Goal: Information Seeking & Learning: Find specific fact

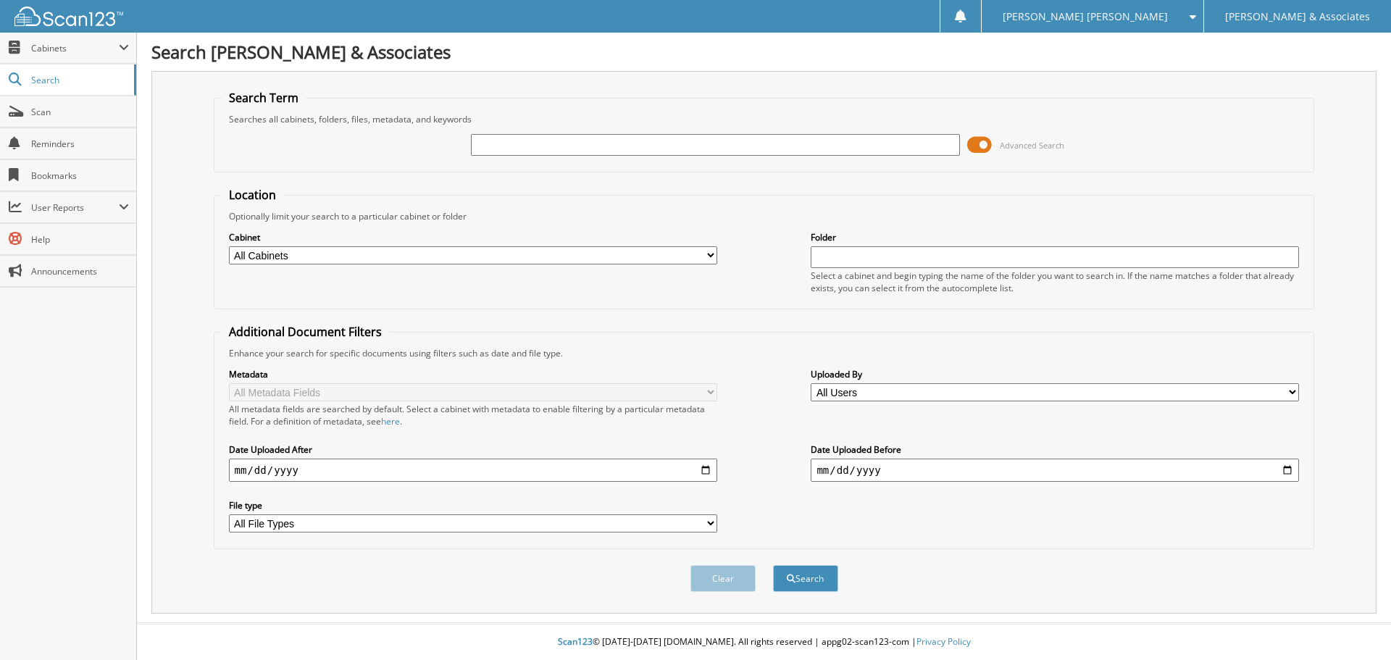
click at [984, 151] on span at bounding box center [979, 145] width 25 height 22
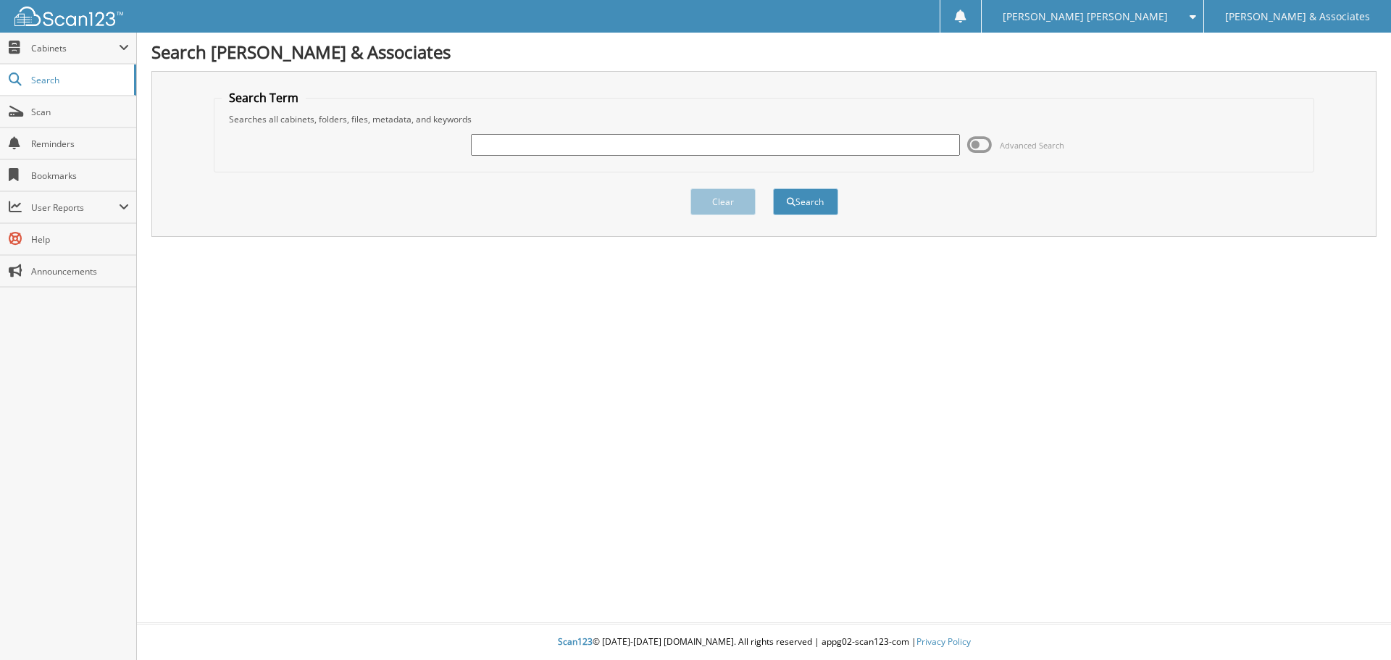
click at [529, 158] on div "Advanced Search" at bounding box center [764, 144] width 1085 height 39
click at [519, 143] on input "text" at bounding box center [715, 145] width 488 height 22
type input "67020394"
click at [773, 188] on button "Search" at bounding box center [805, 201] width 65 height 27
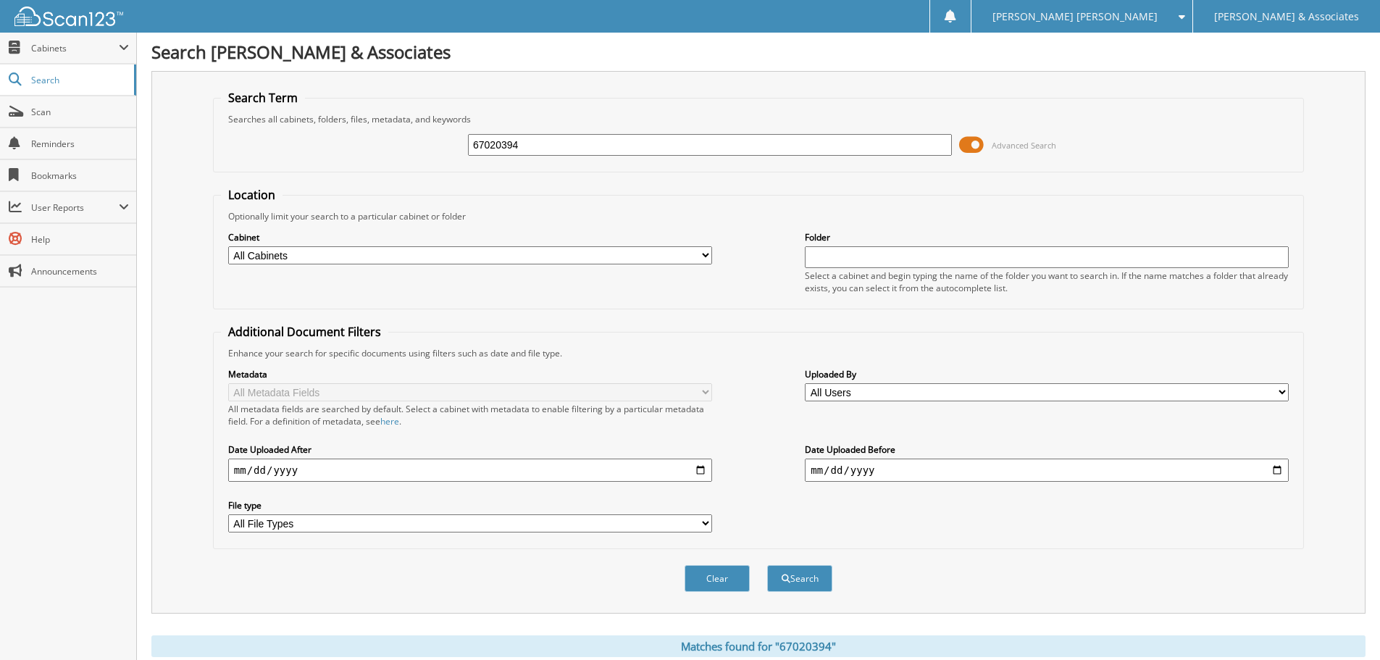
click at [982, 140] on span at bounding box center [971, 145] width 25 height 22
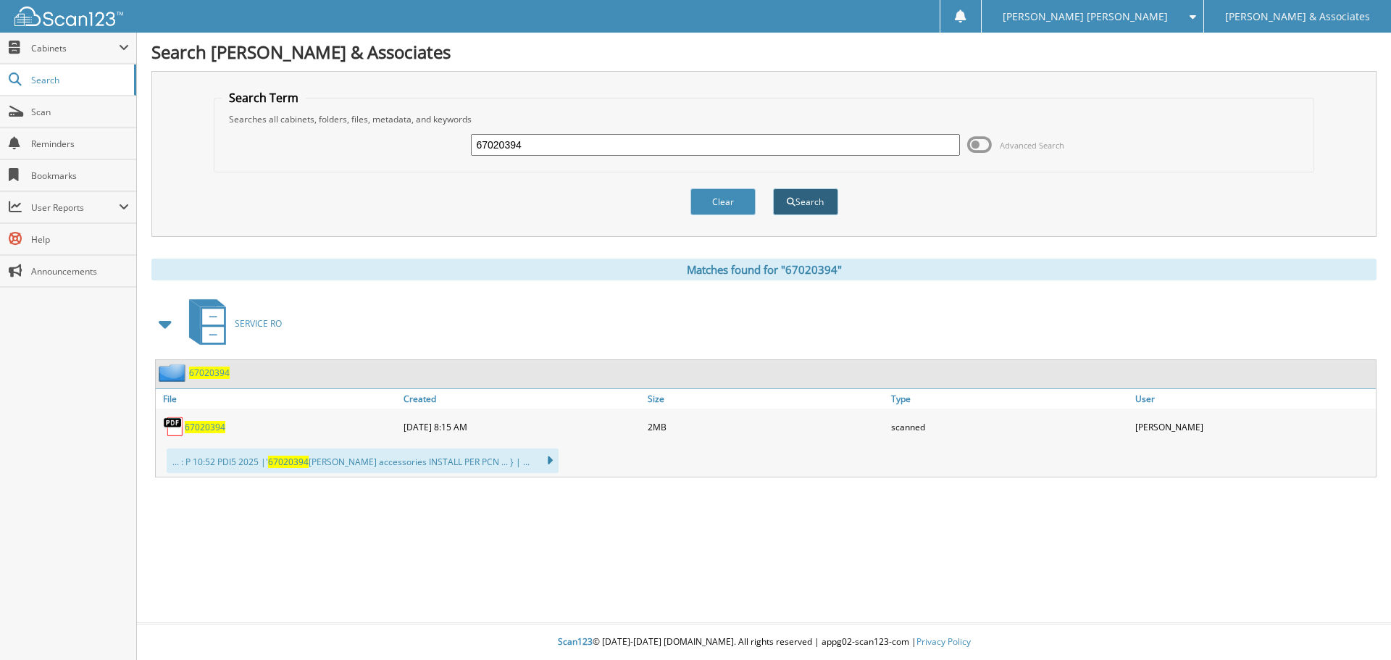
click at [819, 203] on button "Search" at bounding box center [805, 201] width 65 height 27
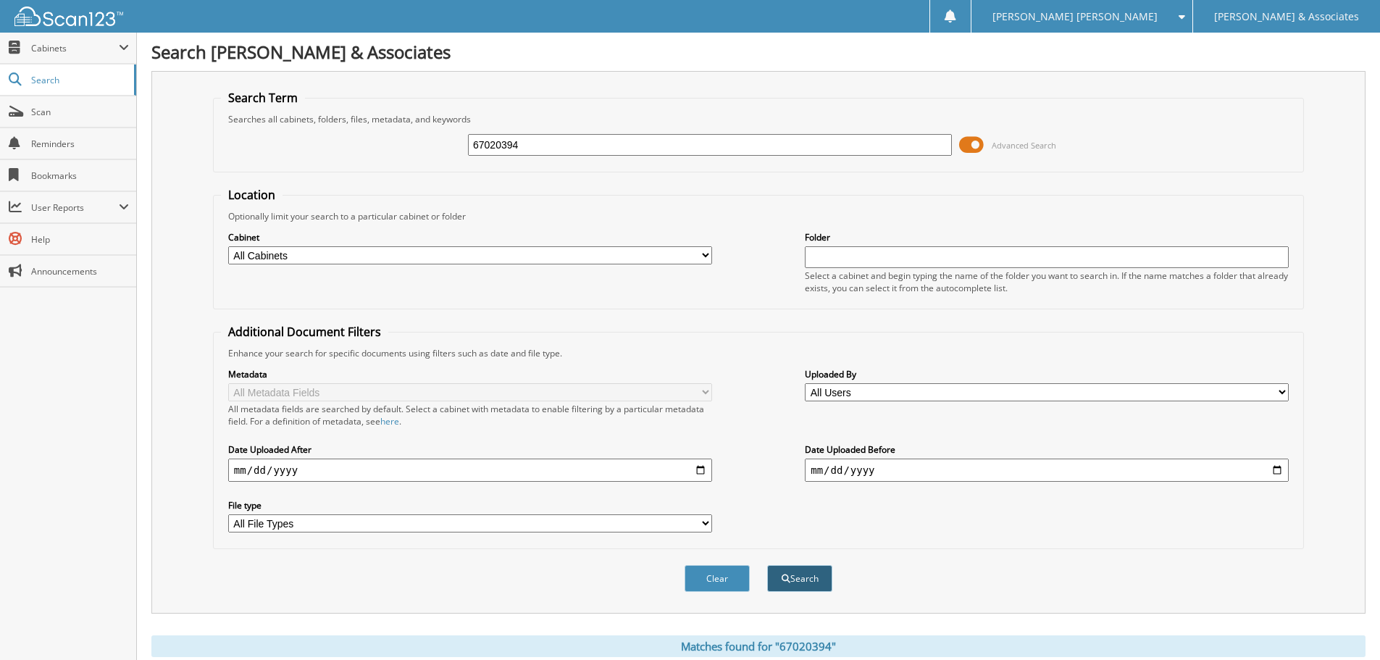
click at [798, 572] on button "Search" at bounding box center [799, 578] width 65 height 27
click at [968, 140] on span at bounding box center [971, 145] width 25 height 22
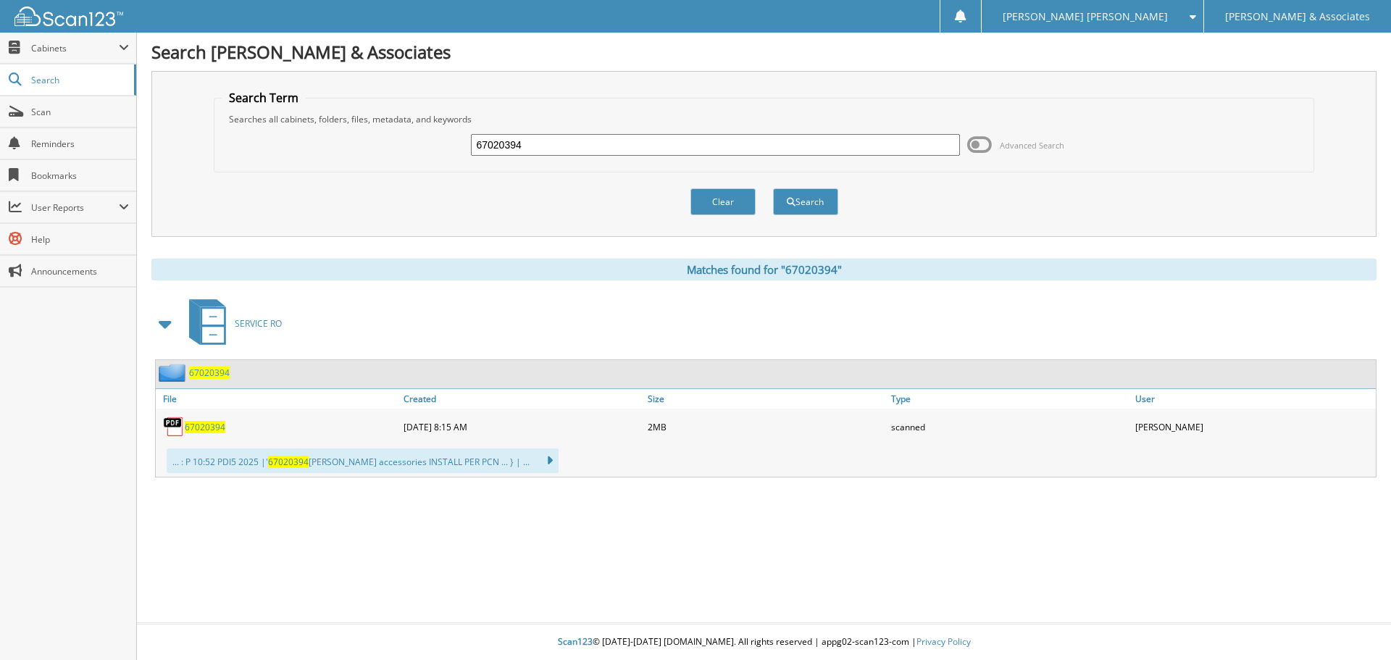
click at [196, 427] on span "67020394" at bounding box center [205, 427] width 41 height 12
